Goal: Transaction & Acquisition: Purchase product/service

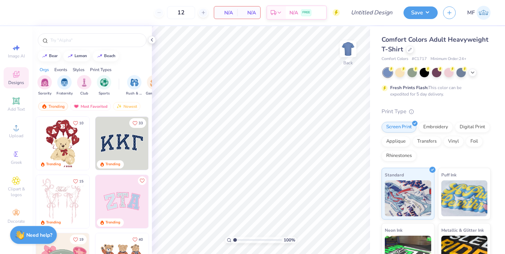
click at [129, 209] on img at bounding box center [121, 201] width 53 height 53
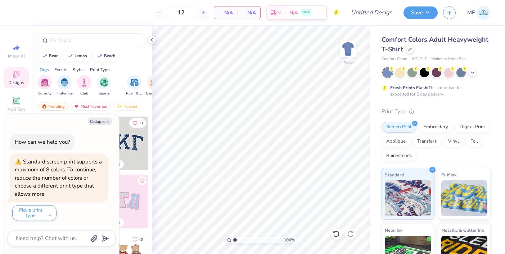
click at [137, 149] on img at bounding box center [121, 143] width 53 height 53
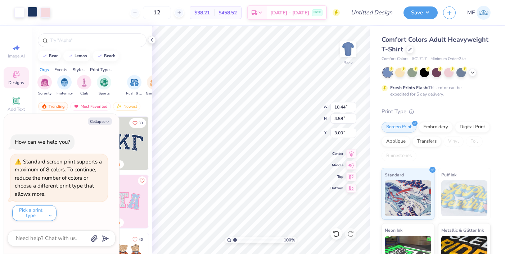
click at [33, 13] on div at bounding box center [32, 12] width 10 height 10
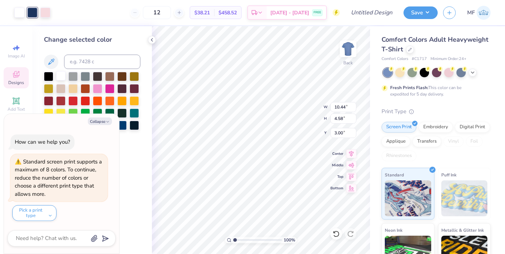
click at [59, 76] on div at bounding box center [60, 75] width 9 height 9
click at [31, 10] on div at bounding box center [32, 12] width 10 height 10
click at [60, 73] on div at bounding box center [60, 75] width 9 height 9
click at [411, 50] on div at bounding box center [410, 49] width 8 height 8
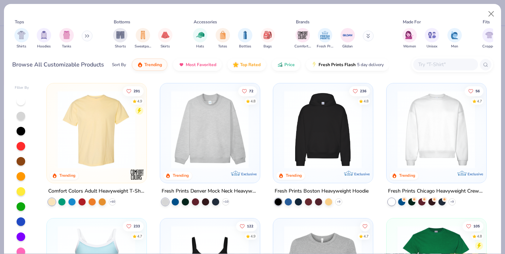
click at [444, 70] on div at bounding box center [445, 65] width 65 height 12
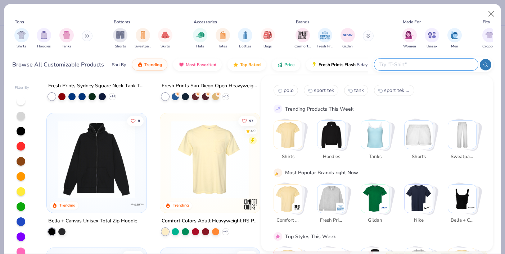
scroll to position [420, 0]
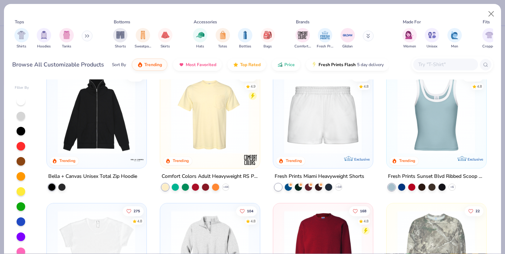
click at [461, 50] on div "Women Unisex Men" at bounding box center [432, 38] width 64 height 27
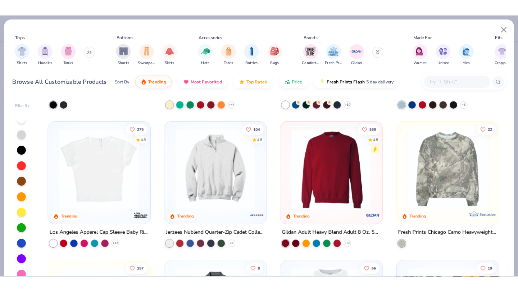
scroll to position [521, 0]
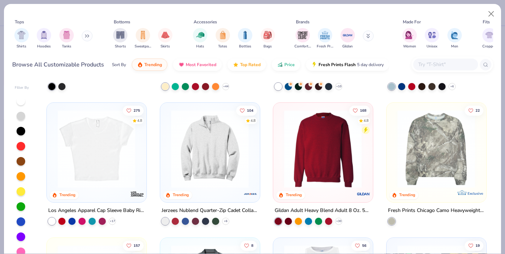
click at [82, 177] on img at bounding box center [96, 149] width 85 height 78
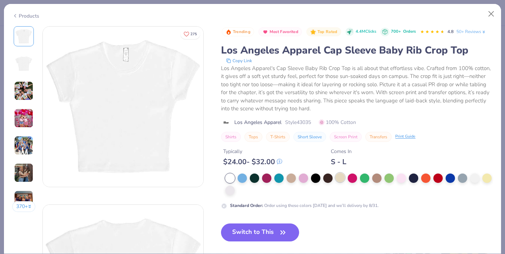
click at [341, 178] on div at bounding box center [339, 177] width 9 height 9
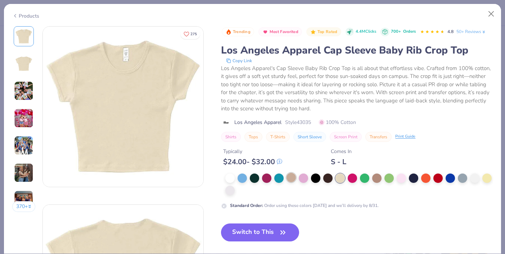
click at [294, 177] on div at bounding box center [290, 177] width 9 height 9
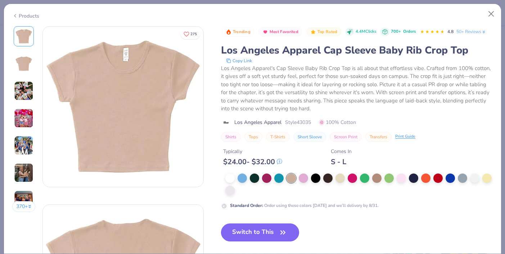
click at [262, 233] on button "Switch to This" at bounding box center [260, 233] width 78 height 18
type textarea "x"
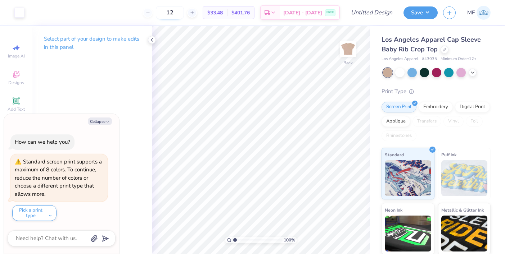
click at [176, 10] on input "12" at bounding box center [170, 12] width 28 height 13
type input "1"
type input "210"
type textarea "x"
type input "1.80"
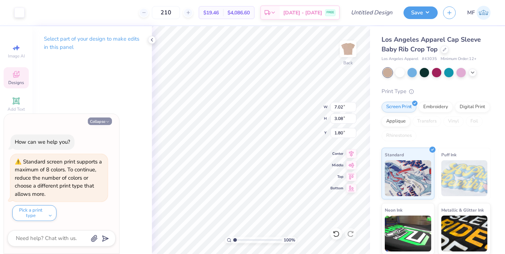
click at [94, 123] on button "Collapse" at bounding box center [100, 122] width 24 height 8
type textarea "x"
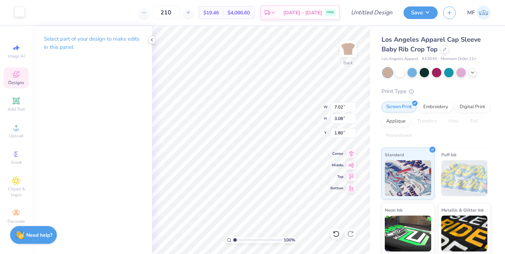
click at [18, 15] on div at bounding box center [19, 12] width 10 height 10
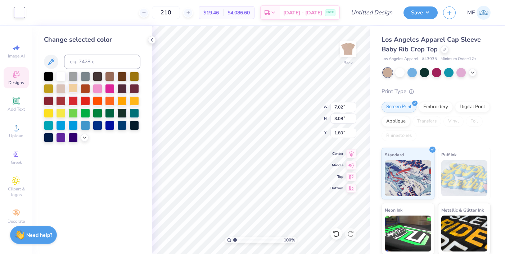
click at [72, 85] on div at bounding box center [72, 87] width 9 height 9
click at [93, 91] on div at bounding box center [97, 87] width 9 height 9
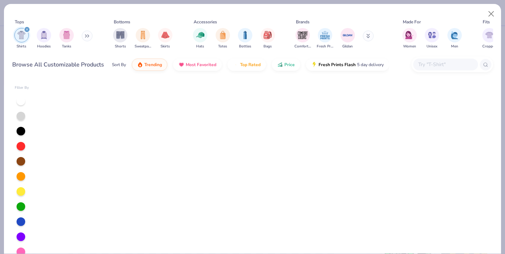
scroll to position [2071, 0]
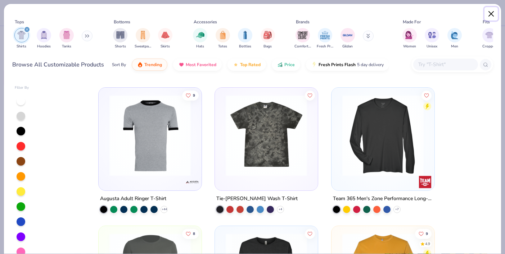
click at [491, 14] on button "Close" at bounding box center [491, 14] width 14 height 14
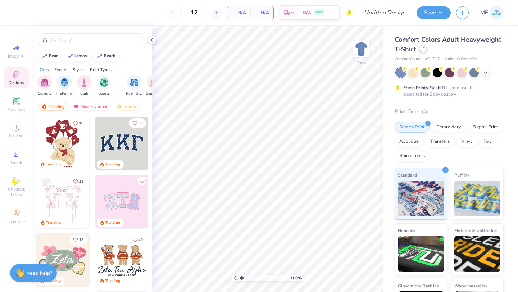
click at [426, 48] on div at bounding box center [423, 49] width 8 height 8
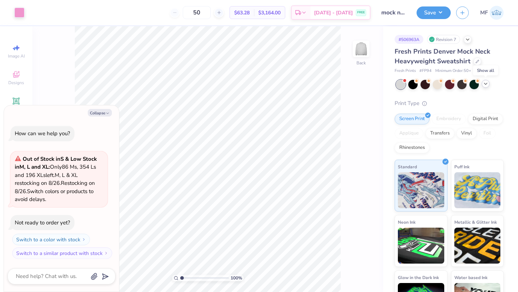
click at [484, 85] on icon at bounding box center [486, 84] width 6 height 6
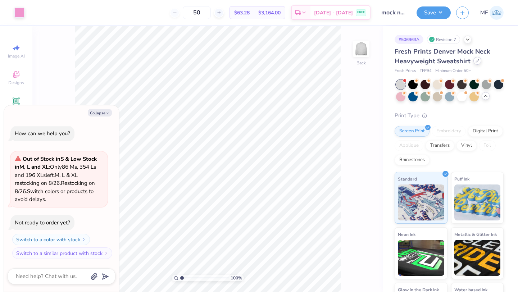
click at [476, 61] on icon at bounding box center [478, 61] width 4 height 4
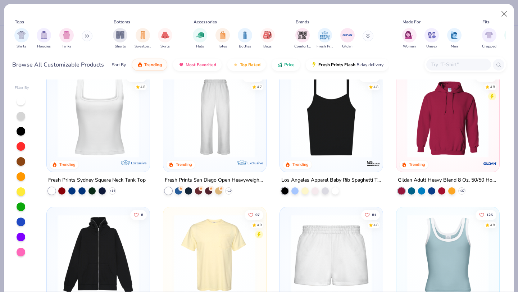
scroll to position [294, 0]
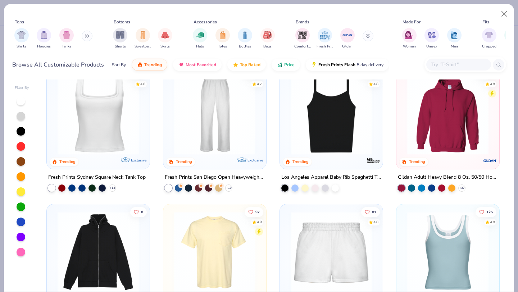
click at [203, 126] on img at bounding box center [214, 113] width 88 height 81
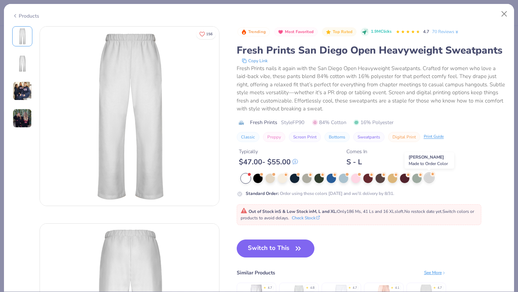
click at [429, 177] on div at bounding box center [428, 177] width 9 height 9
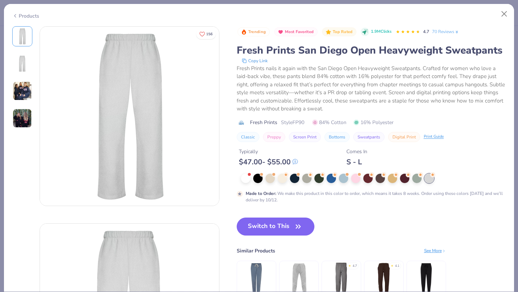
click at [17, 17] on icon at bounding box center [15, 16] width 6 height 9
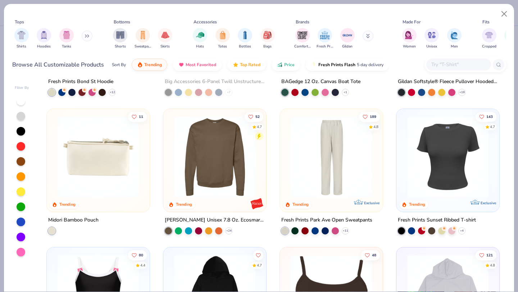
scroll to position [1636, 0]
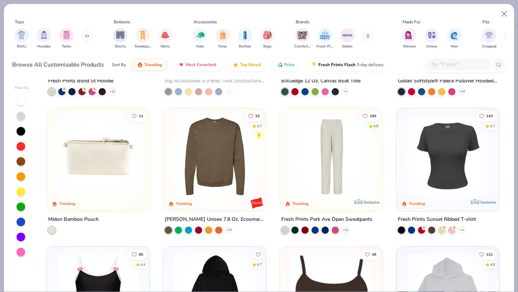
click at [337, 164] on img at bounding box center [331, 155] width 88 height 81
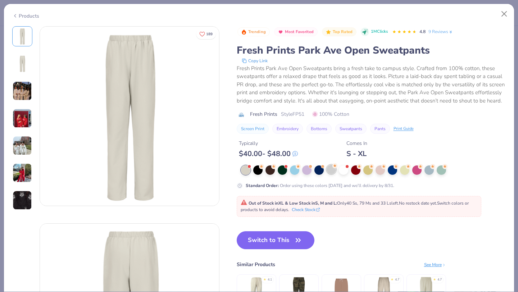
click at [333, 173] on div at bounding box center [331, 169] width 9 height 9
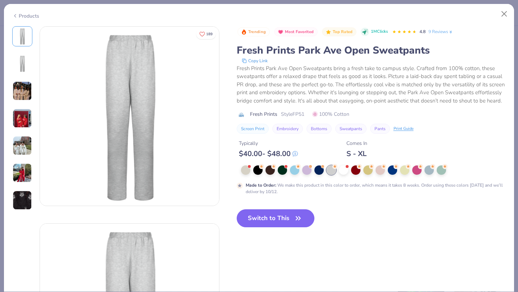
click at [21, 15] on div "Products" at bounding box center [25, 16] width 27 height 8
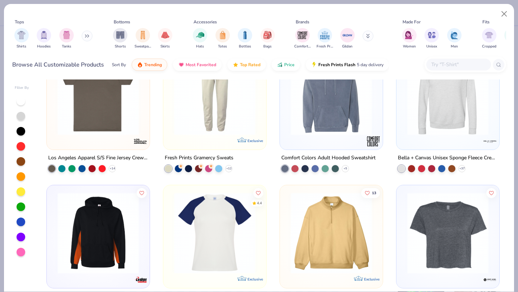
scroll to position [2399, 0]
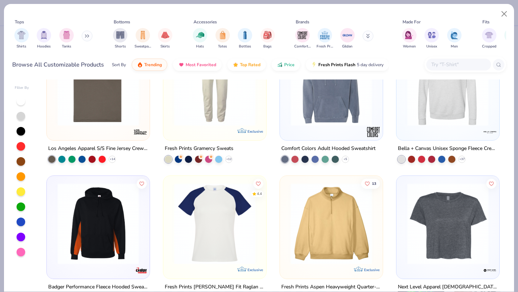
click at [226, 126] on div at bounding box center [215, 87] width 96 height 92
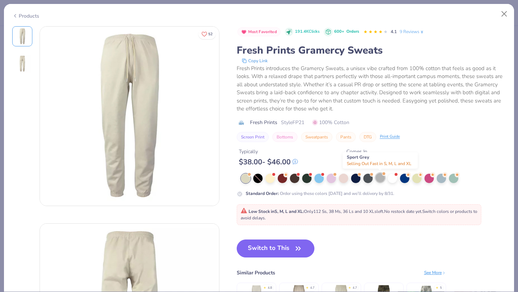
click at [378, 178] on div at bounding box center [380, 177] width 9 height 9
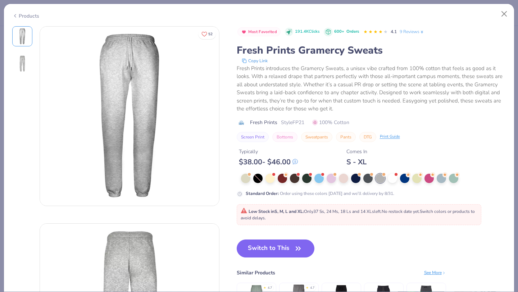
click at [18, 16] on div "Products" at bounding box center [25, 16] width 27 height 8
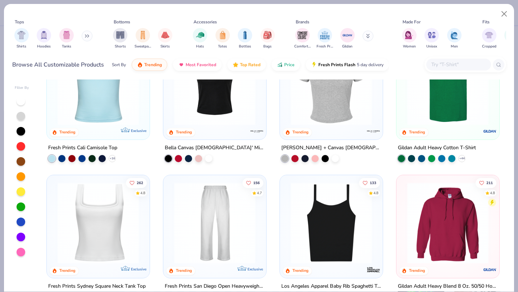
scroll to position [190, 0]
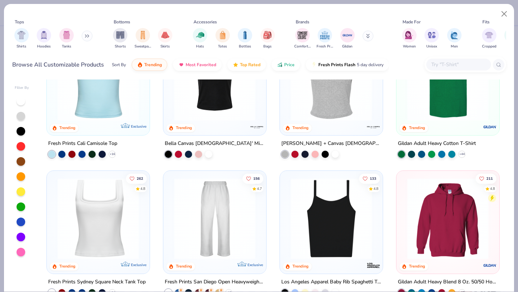
click at [213, 226] on img at bounding box center [214, 218] width 88 height 81
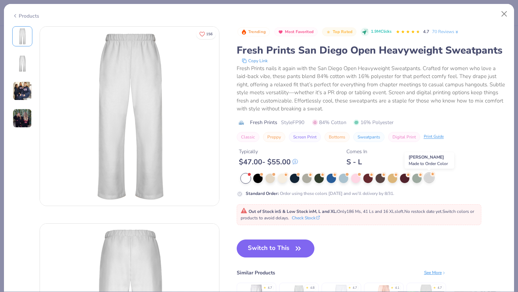
click at [430, 178] on div at bounding box center [428, 177] width 9 height 9
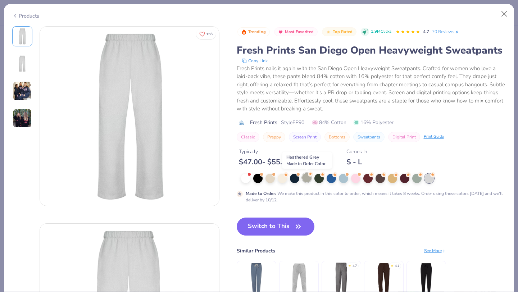
click at [303, 179] on div at bounding box center [306, 177] width 9 height 9
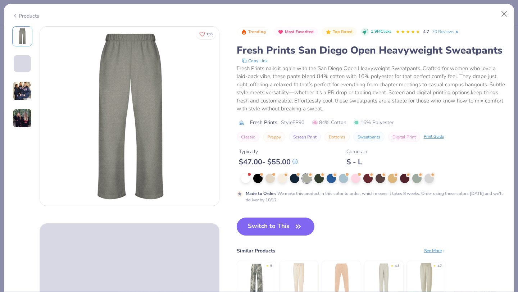
click at [15, 18] on icon at bounding box center [15, 16] width 6 height 9
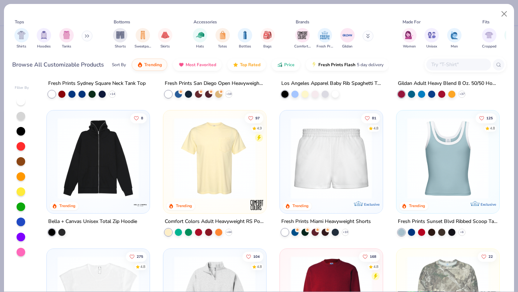
scroll to position [390, 0]
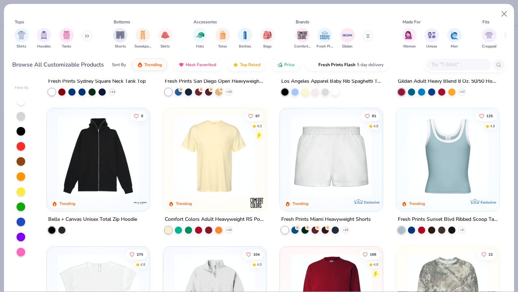
click at [300, 196] on div "233 4.7 Trending Exclusive Fresh Prints Cali Camisole Top + 16 122 4.9 Trending…" at bounding box center [273, 185] width 466 height 212
click at [308, 183] on img at bounding box center [331, 155] width 88 height 81
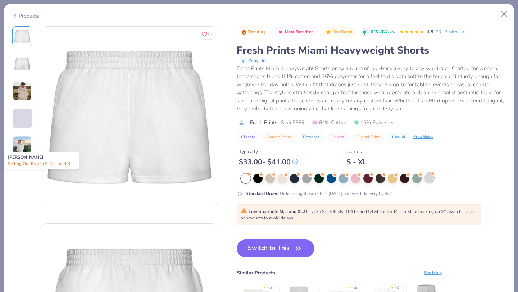
click at [431, 177] on div at bounding box center [428, 177] width 9 height 9
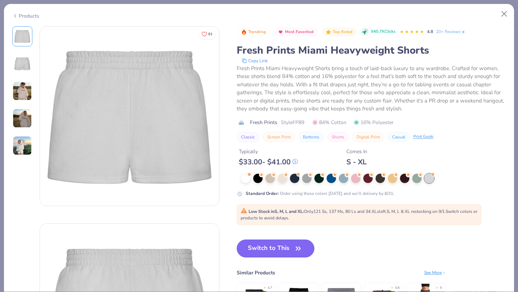
click at [17, 13] on icon at bounding box center [15, 16] width 6 height 9
type textarea "x"
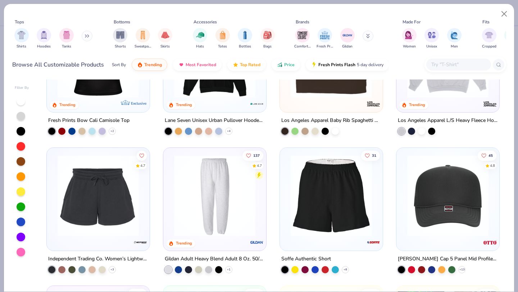
scroll to position [1889, 0]
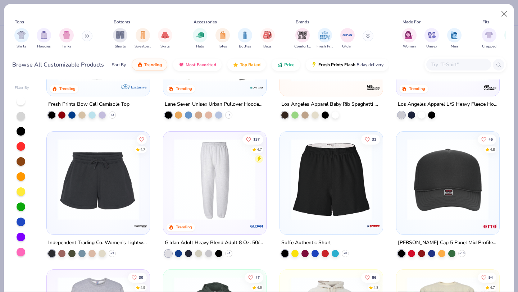
click at [460, 67] on input "text" at bounding box center [458, 64] width 55 height 8
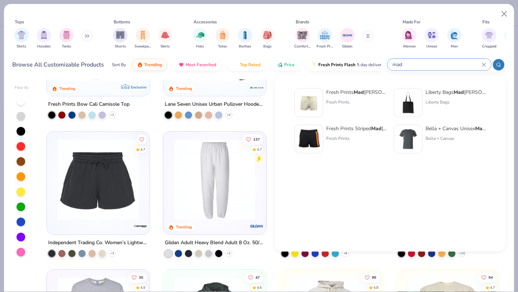
type input "mad"
click at [318, 87] on div "Fresh Prints Mad ison Shorts Fresh Prints Liberty Bags Mad ison Basic Tote Libe…" at bounding box center [390, 122] width 207 height 74
click at [314, 103] on img at bounding box center [309, 103] width 22 height 22
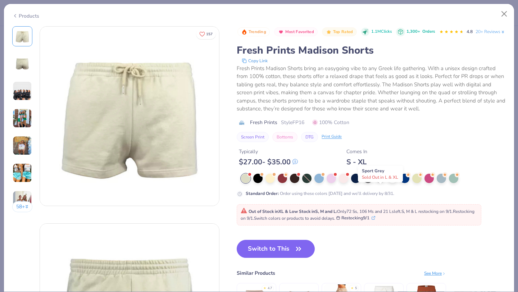
click at [377, 182] on div at bounding box center [380, 177] width 9 height 9
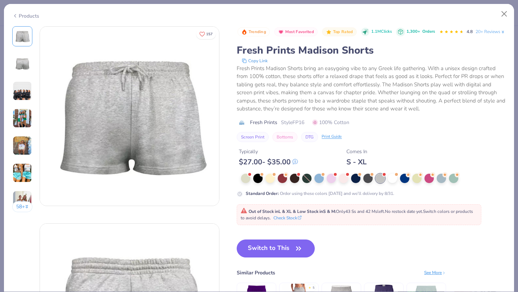
click at [16, 16] on icon at bounding box center [15, 16] width 6 height 9
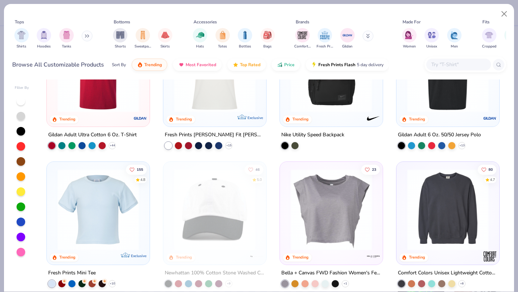
scroll to position [889, 0]
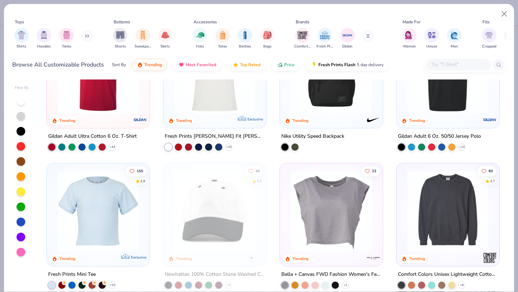
type textarea "x"
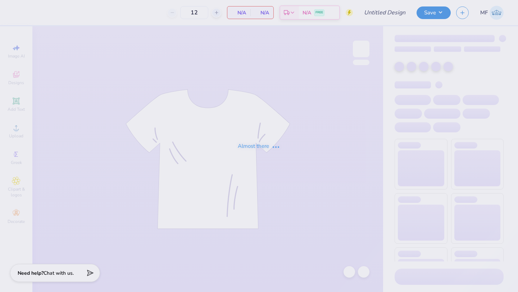
type input "50"
type input "mock neck"
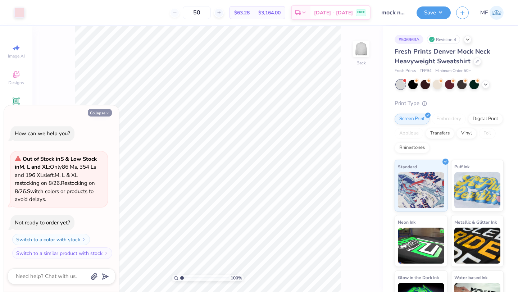
click at [100, 110] on button "Collapse" at bounding box center [100, 113] width 24 height 8
type textarea "x"
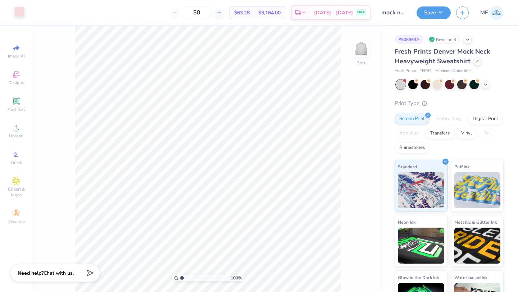
click at [18, 17] on div at bounding box center [19, 12] width 10 height 10
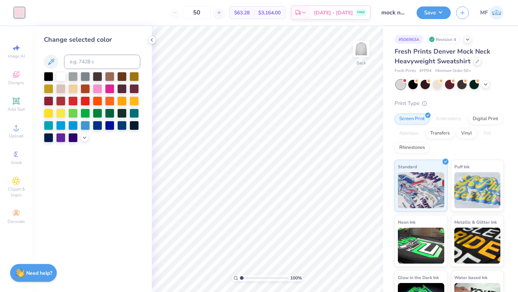
click at [81, 133] on div at bounding box center [92, 107] width 96 height 71
click at [81, 135] on div at bounding box center [92, 107] width 96 height 71
click at [82, 137] on icon at bounding box center [85, 137] width 6 height 6
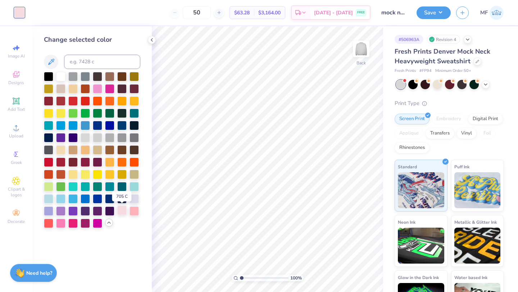
click at [122, 214] on div at bounding box center [121, 210] width 9 height 9
click at [80, 56] on input at bounding box center [102, 62] width 76 height 14
type input "704"
type input "706"
type input "705"
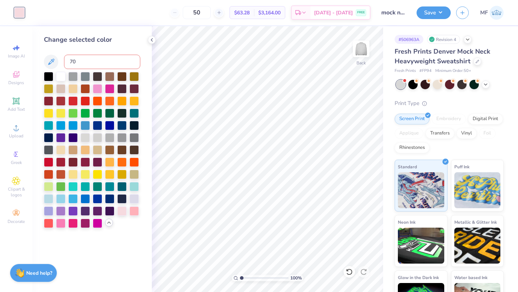
type input "707"
type input "706"
type input "705"
click at [365, 42] on img at bounding box center [361, 49] width 29 height 29
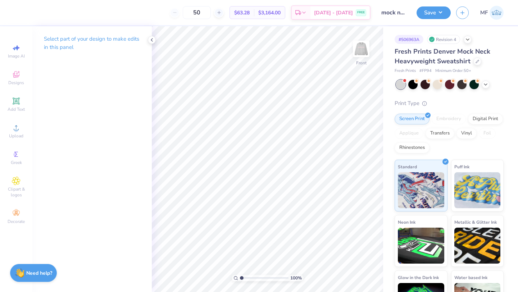
click at [365, 42] on img at bounding box center [361, 49] width 14 height 14
click at [177, 12] on div "50" at bounding box center [197, 12] width 54 height 13
click at [203, 12] on input "50" at bounding box center [197, 12] width 28 height 13
type input "5"
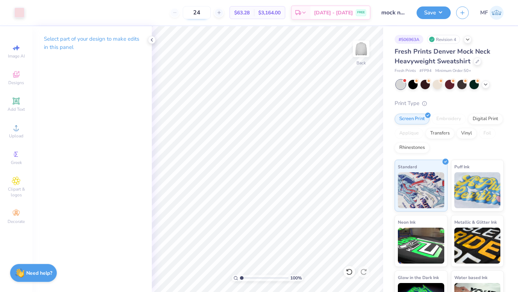
type input "2"
type input "50"
click at [209, 33] on body "Art colors 50 $63.28 Per Item $3,164.00 Total Est. Delivery [DATE] - [DATE] FRE…" at bounding box center [259, 146] width 518 height 292
click at [151, 41] on icon at bounding box center [152, 40] width 6 height 6
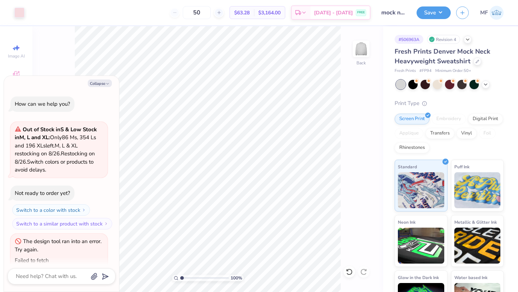
type textarea "x"
